Goal: Find specific page/section: Find specific page/section

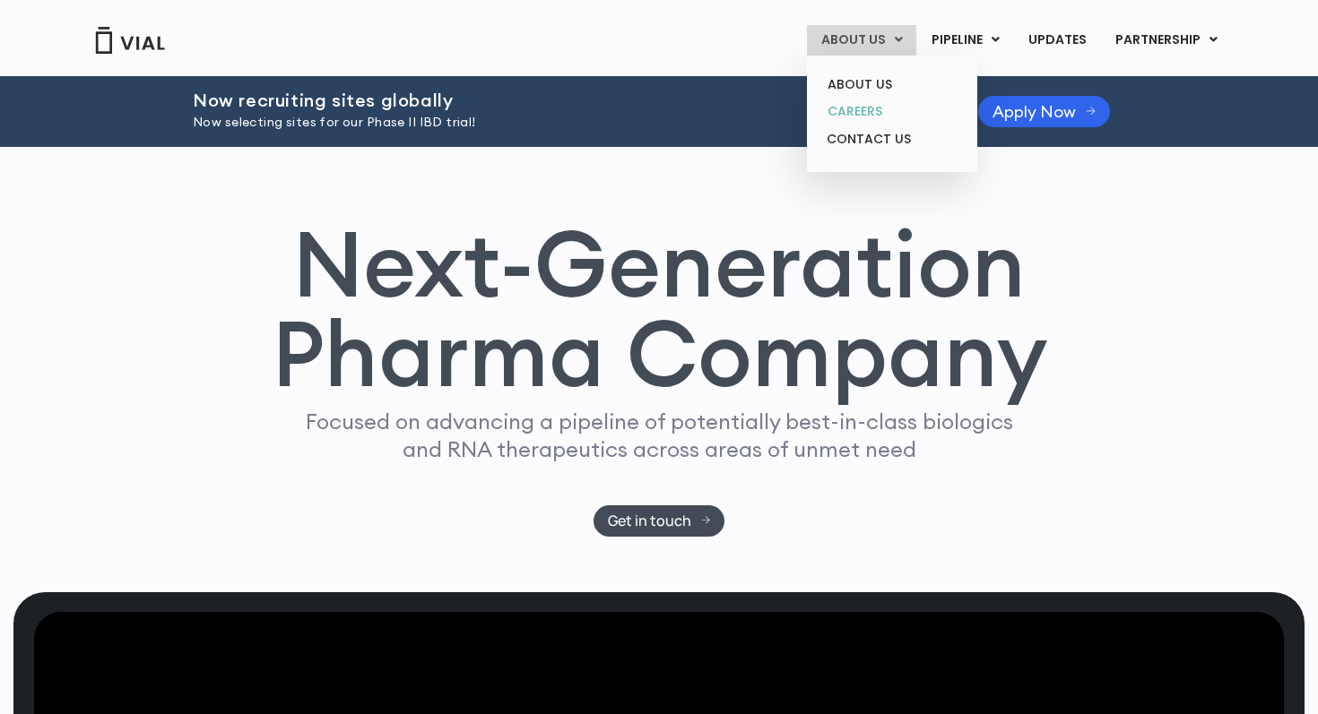
click at [874, 106] on link "CAREERS" at bounding box center [891, 112] width 157 height 28
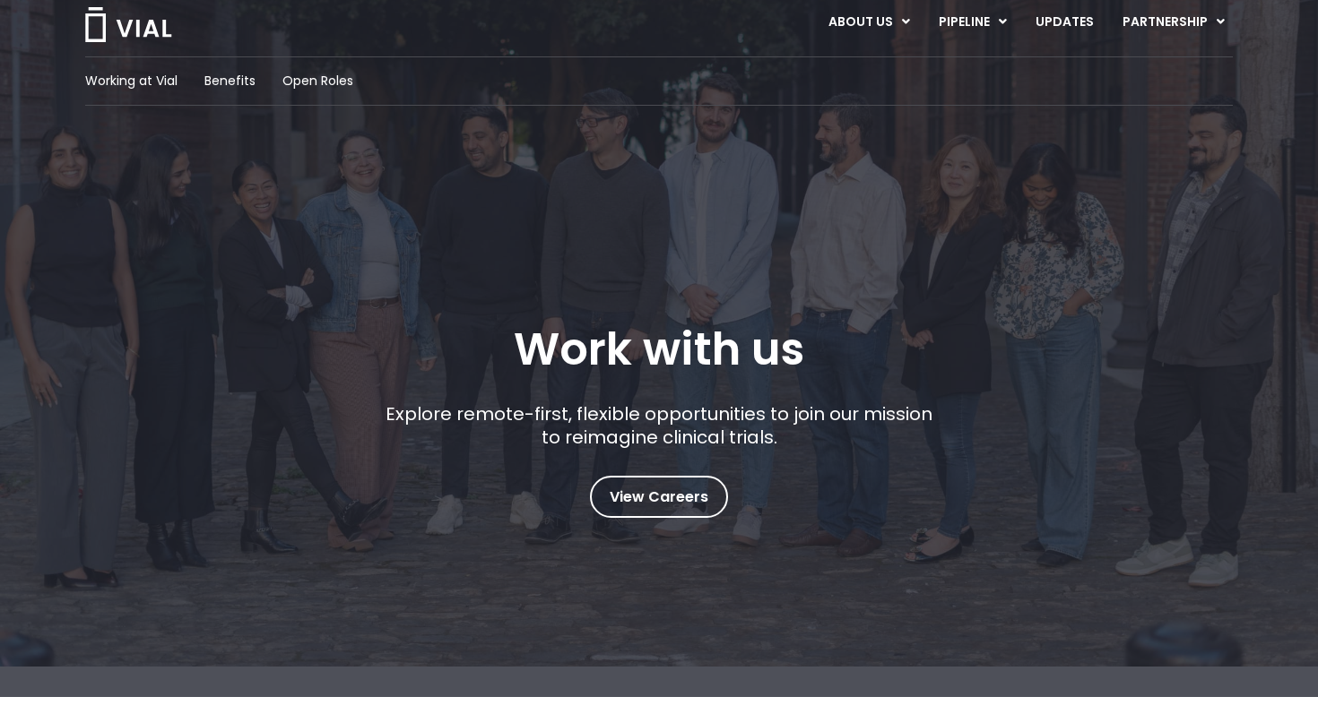
scroll to position [42, 0]
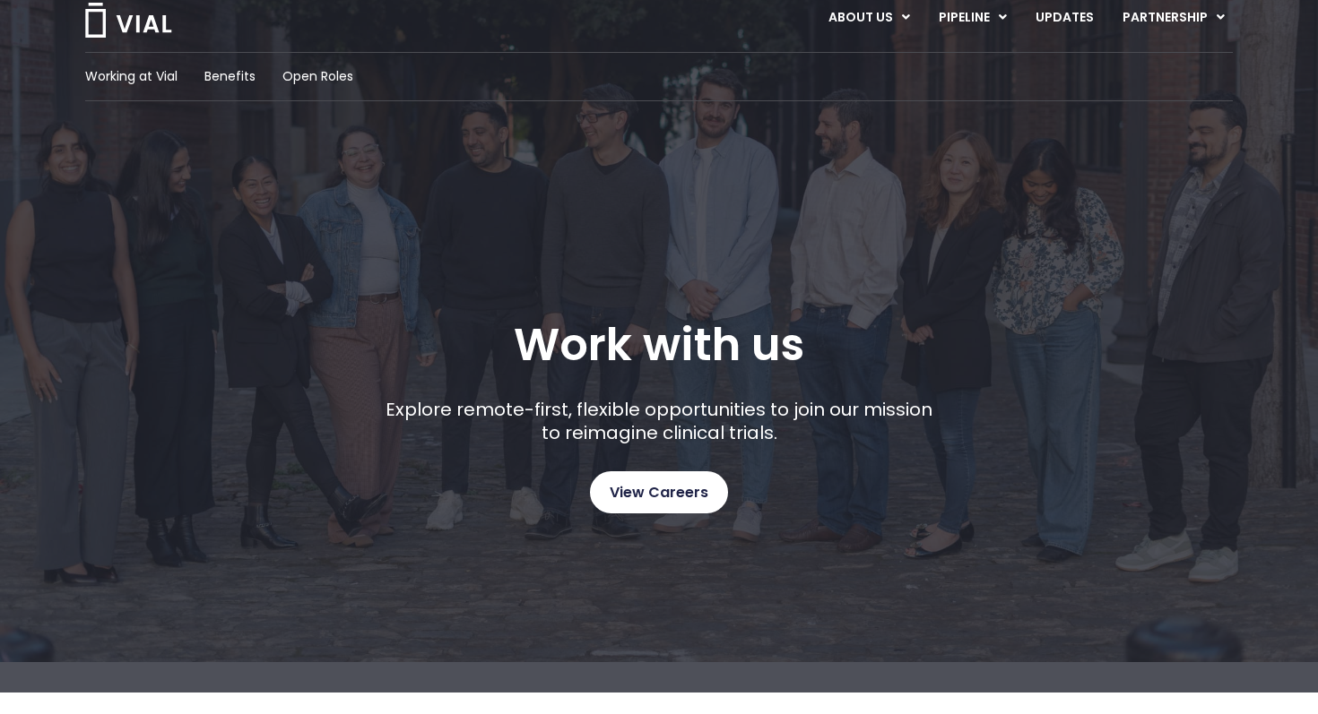
click at [631, 497] on span "View Careers" at bounding box center [659, 492] width 99 height 23
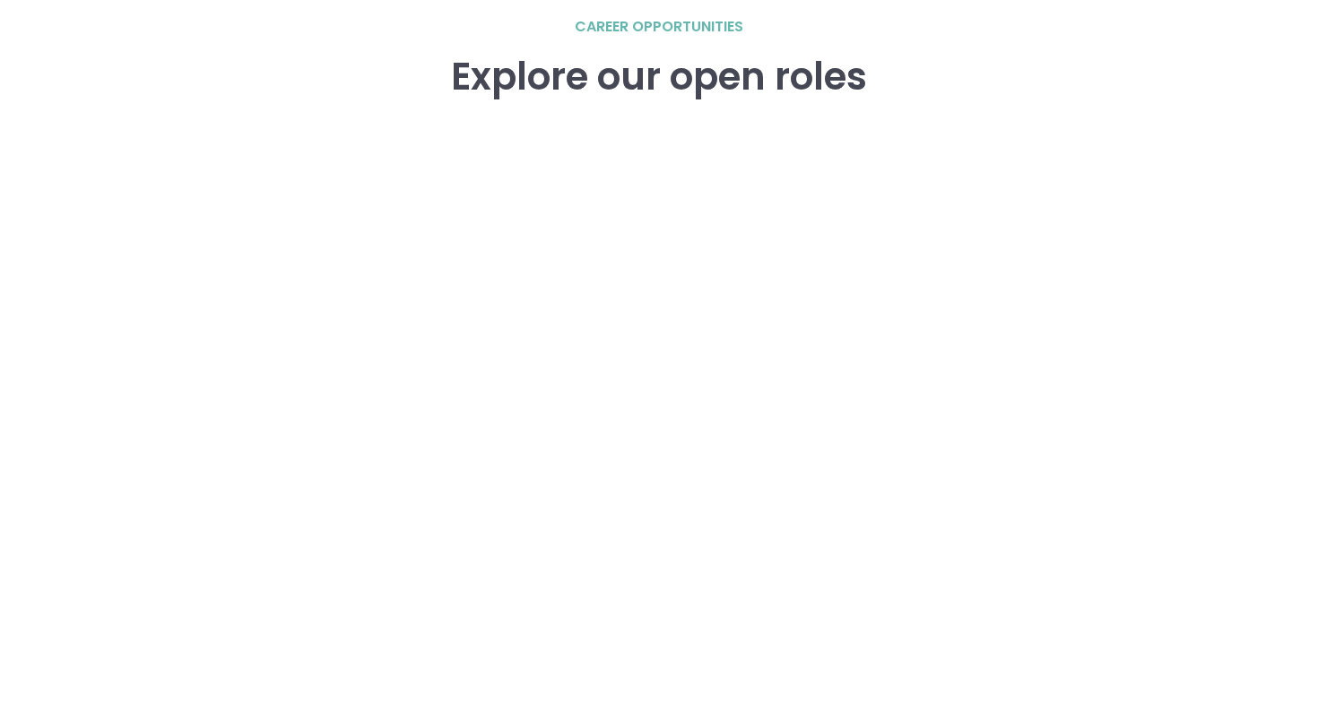
scroll to position [2549, 0]
